Goal: Find contact information: Find contact information

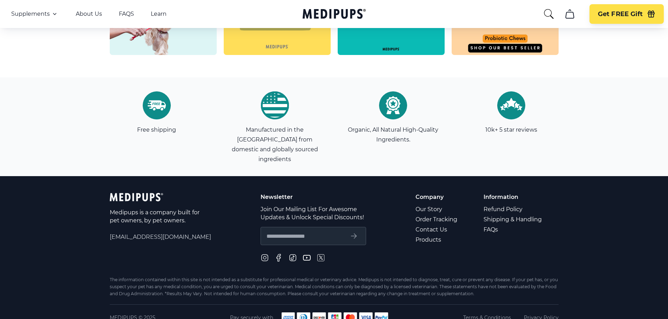
scroll to position [2005, 0]
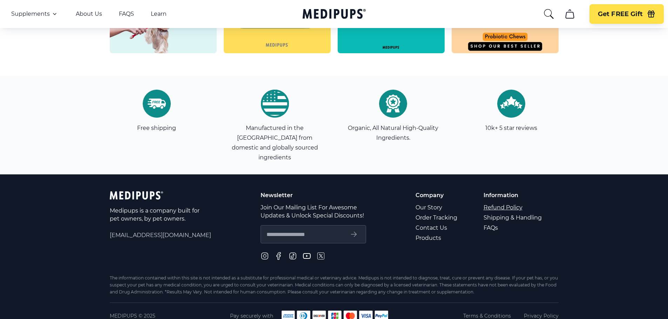
click at [497, 203] on link "Refund Policy" at bounding box center [512, 208] width 59 height 10
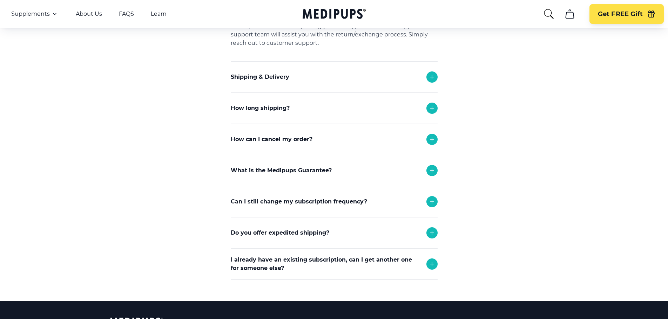
scroll to position [322, 0]
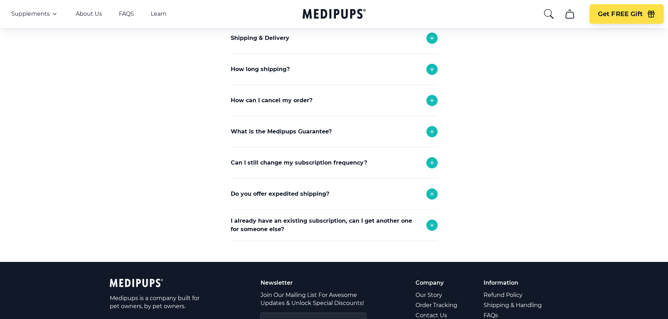
click at [431, 163] on icon at bounding box center [432, 163] width 4 height 4
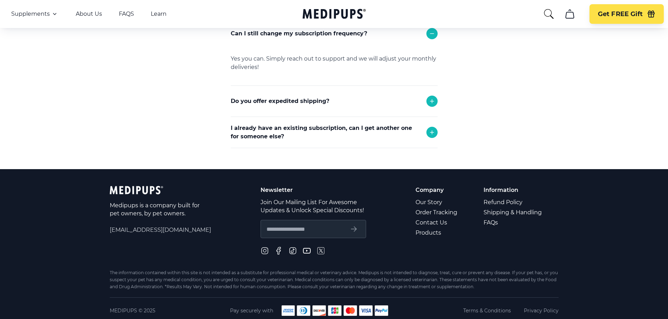
scroll to position [456, 0]
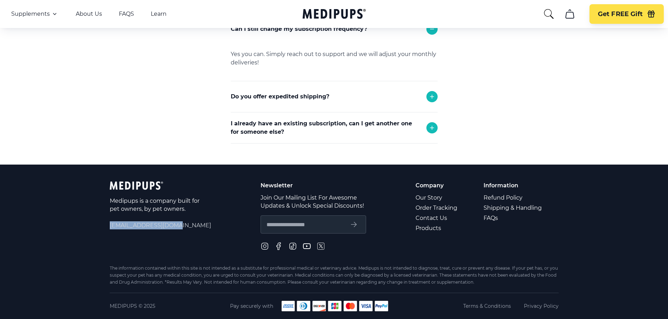
drag, startPoint x: 109, startPoint y: 223, endPoint x: 179, endPoint y: 226, distance: 70.1
click at [179, 226] on footer "Medipups is a company built for pet owners, by pet owners. [EMAIL_ADDRESS][DOMA…" at bounding box center [334, 242] width 668 height 155
copy span "[EMAIL_ADDRESS][DOMAIN_NAME]"
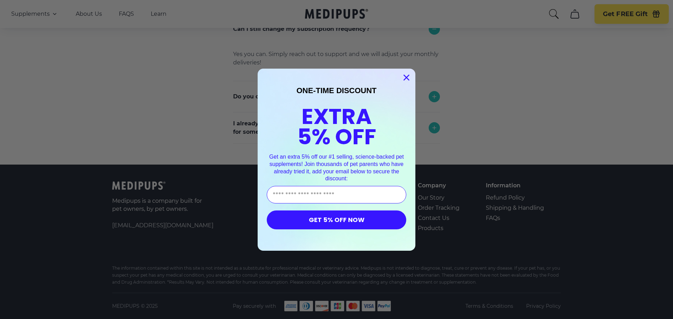
click at [401, 76] on circle "Close dialog" at bounding box center [407, 77] width 12 height 12
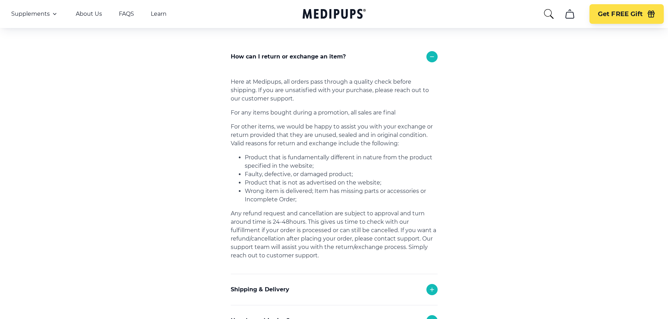
scroll to position [0, 0]
